Goal: Information Seeking & Learning: Learn about a topic

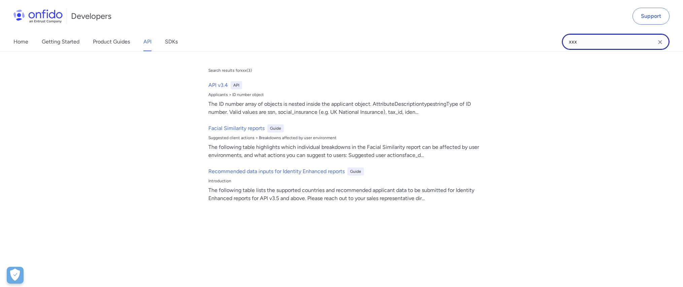
drag, startPoint x: 595, startPoint y: 46, endPoint x: 503, endPoint y: 33, distance: 92.4
click at [508, 34] on div "Home Getting Started Product Guides API SDKs xxx xxx Search results for xxx ( 3…" at bounding box center [341, 41] width 683 height 19
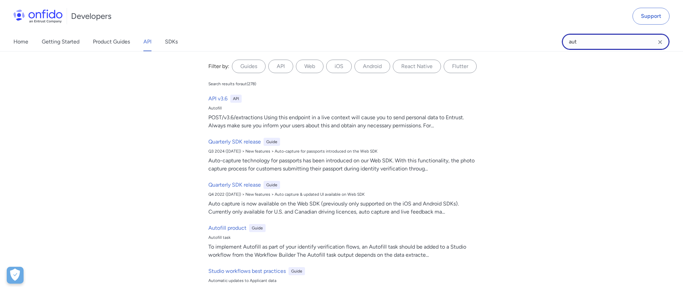
type input "aut"
click at [155, 42] on div "Home Getting Started Product Guides API SDKs" at bounding box center [102, 41] width 205 height 19
drag, startPoint x: 151, startPoint y: 42, endPoint x: 159, endPoint y: 43, distance: 8.5
click at [151, 42] on link "API" at bounding box center [147, 41] width 8 height 19
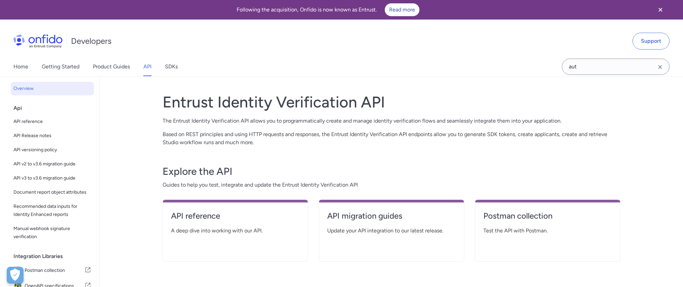
click at [149, 67] on link "API" at bounding box center [147, 66] width 8 height 19
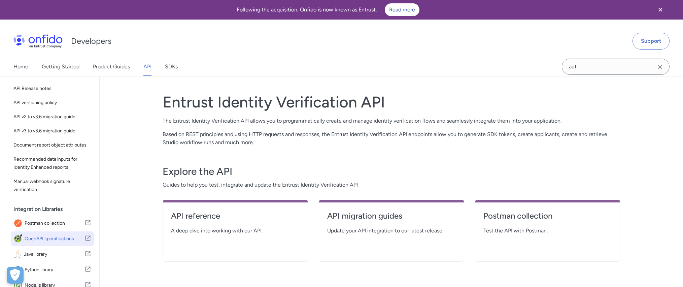
scroll to position [100, 0]
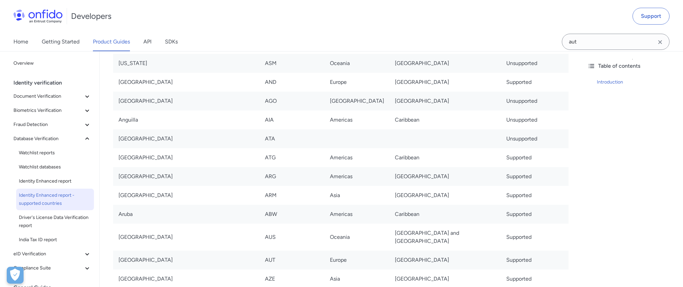
scroll to position [231, 0]
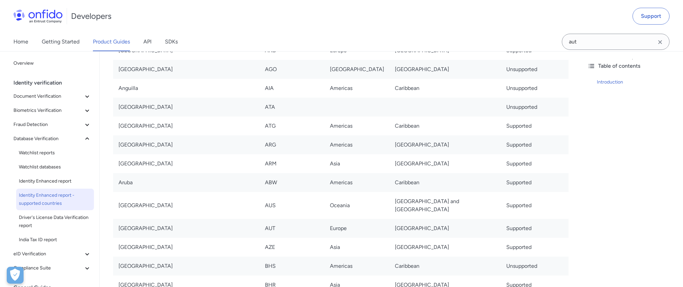
drag, startPoint x: 500, startPoint y: 207, endPoint x: 495, endPoint y: 210, distance: 6.1
click at [501, 219] on td "Supported" at bounding box center [535, 228] width 68 height 19
click at [594, 39] on input "aut" at bounding box center [615, 42] width 108 height 16
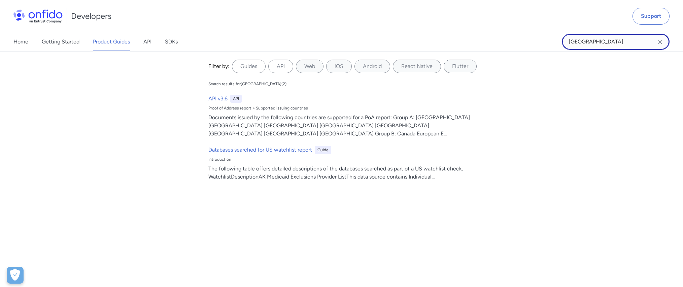
type input "[GEOGRAPHIC_DATA]"
click at [95, 45] on link "Product Guides" at bounding box center [111, 41] width 37 height 19
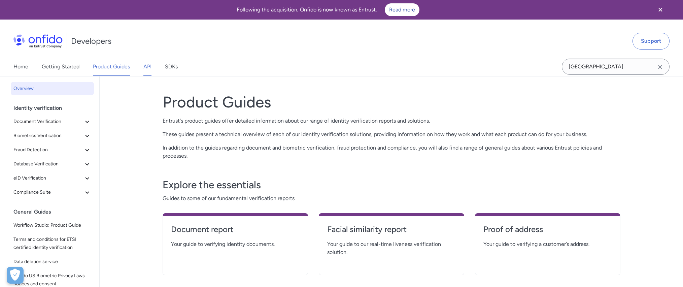
click at [147, 68] on link "API" at bounding box center [147, 66] width 8 height 19
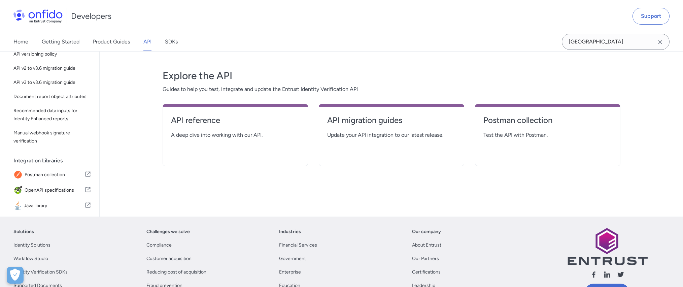
scroll to position [67, 0]
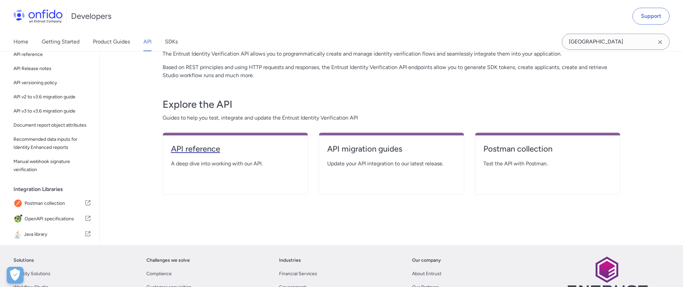
click at [207, 155] on link "API reference" at bounding box center [235, 151] width 129 height 16
select select "http"
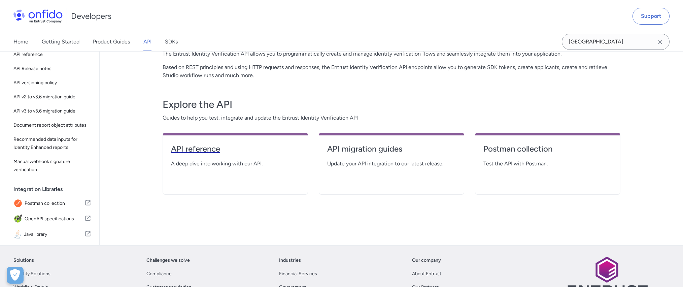
select select "http"
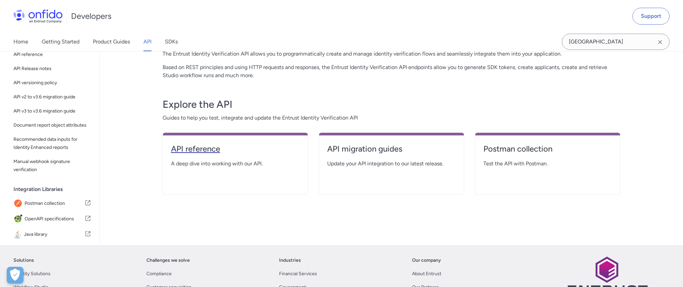
select select "http"
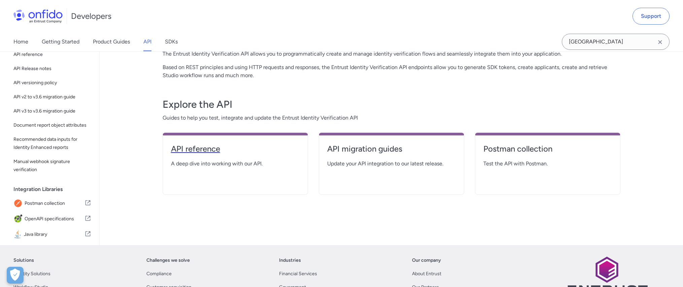
select select "http"
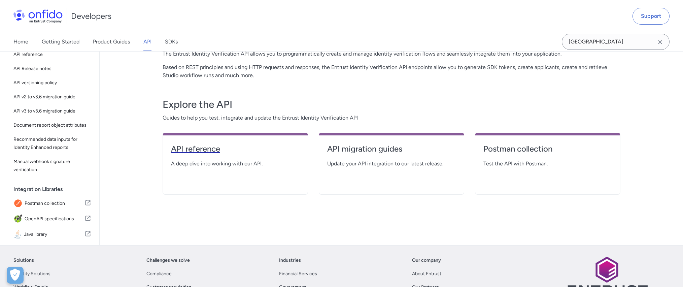
select select "http"
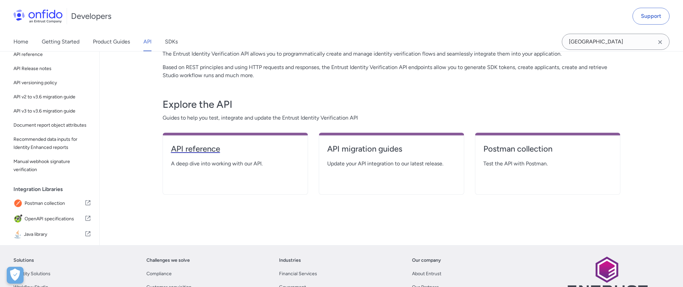
select select "http"
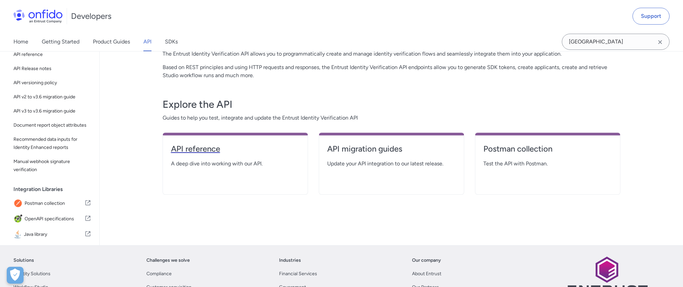
select select "http"
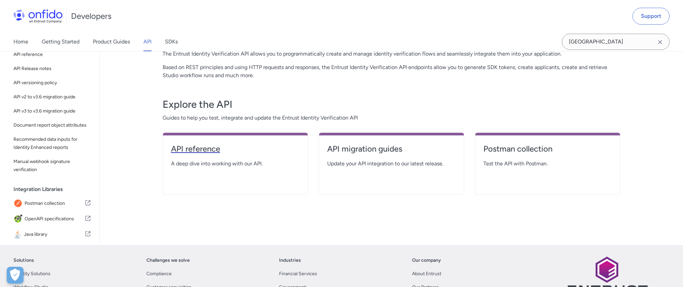
select select "http"
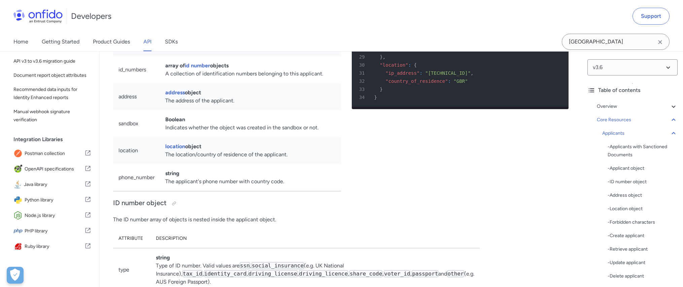
scroll to position [7171, 0]
